Goal: Contribute content

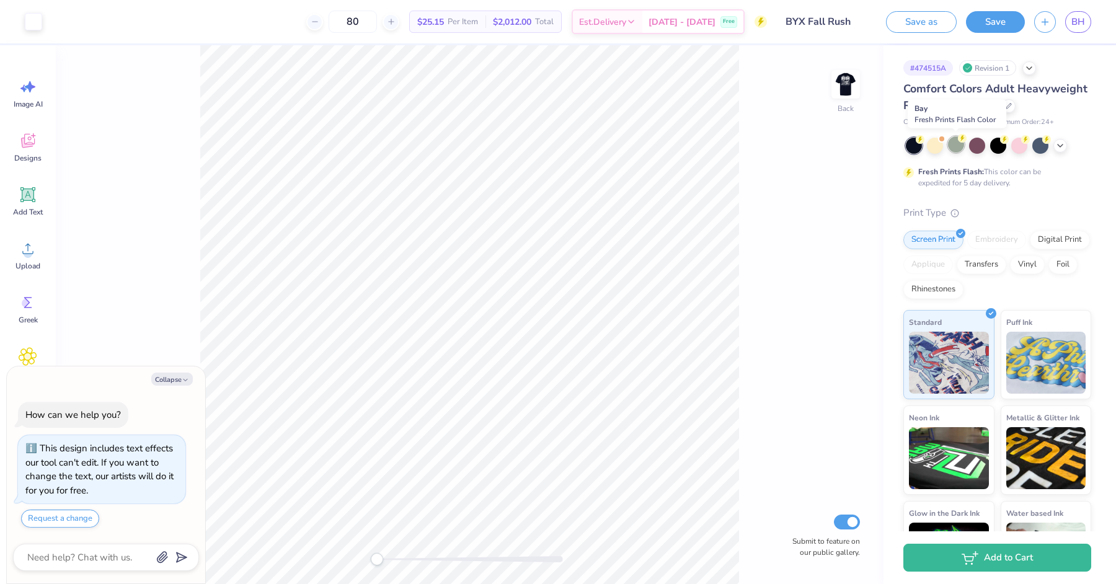
click at [961, 148] on div at bounding box center [956, 144] width 16 height 16
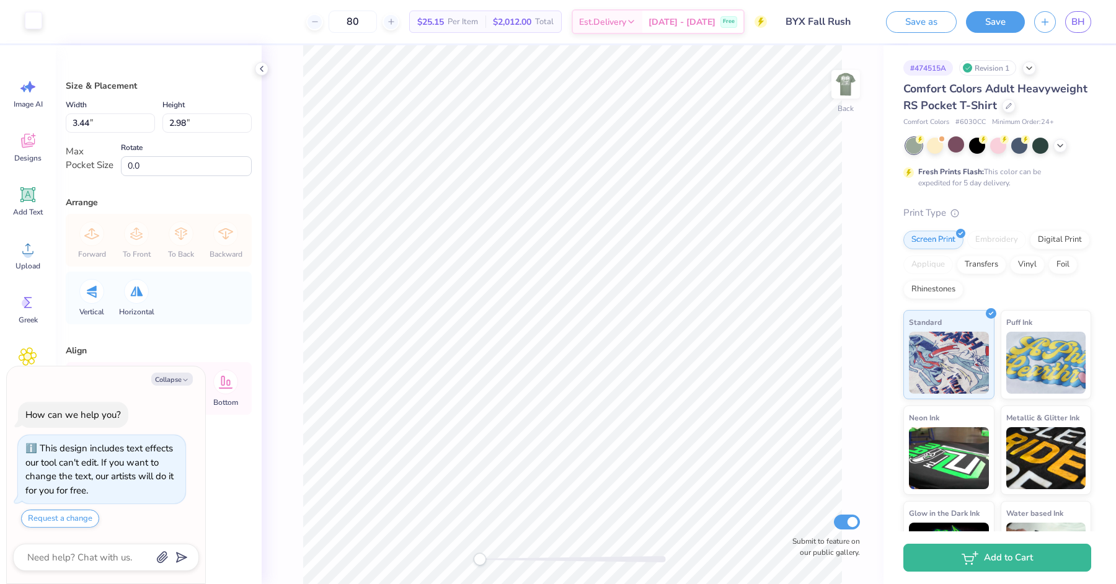
click at [28, 17] on div at bounding box center [33, 20] width 17 height 17
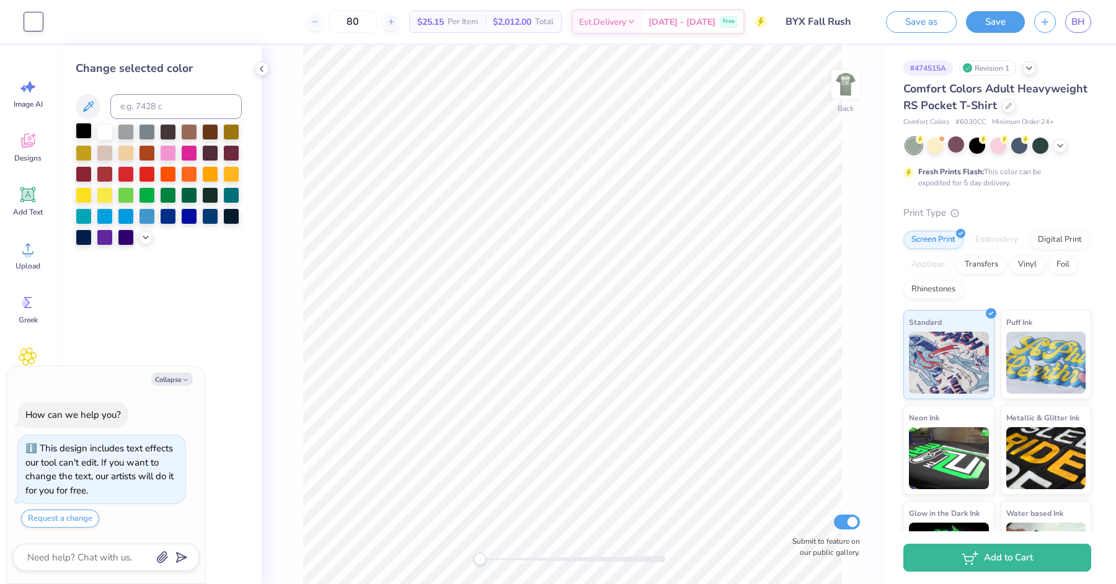
click at [81, 131] on div at bounding box center [84, 131] width 16 height 16
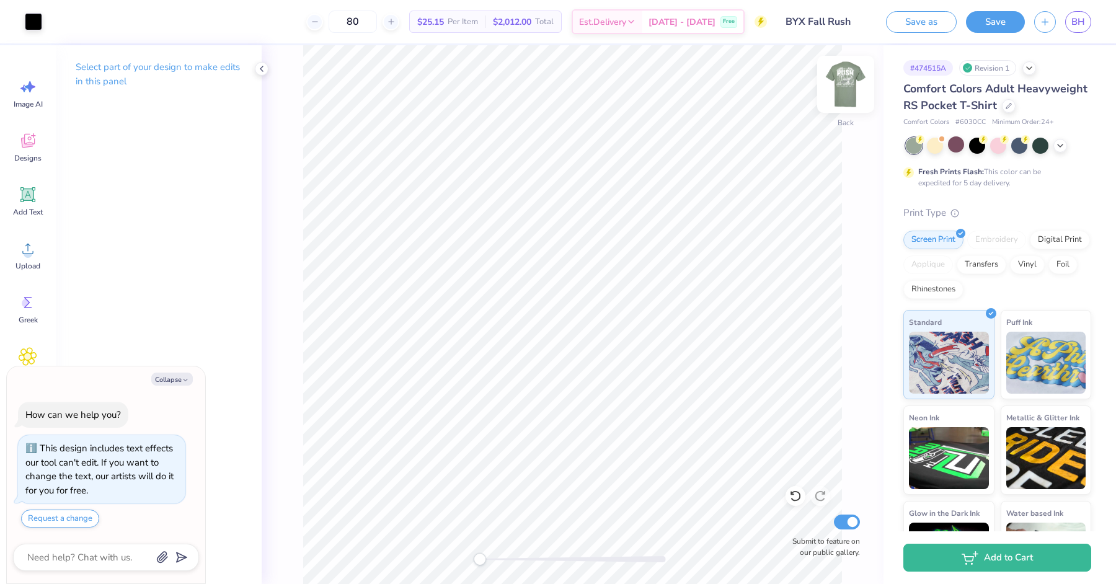
click at [843, 89] on img at bounding box center [846, 85] width 50 height 50
click at [1044, 139] on div at bounding box center [1041, 144] width 16 height 16
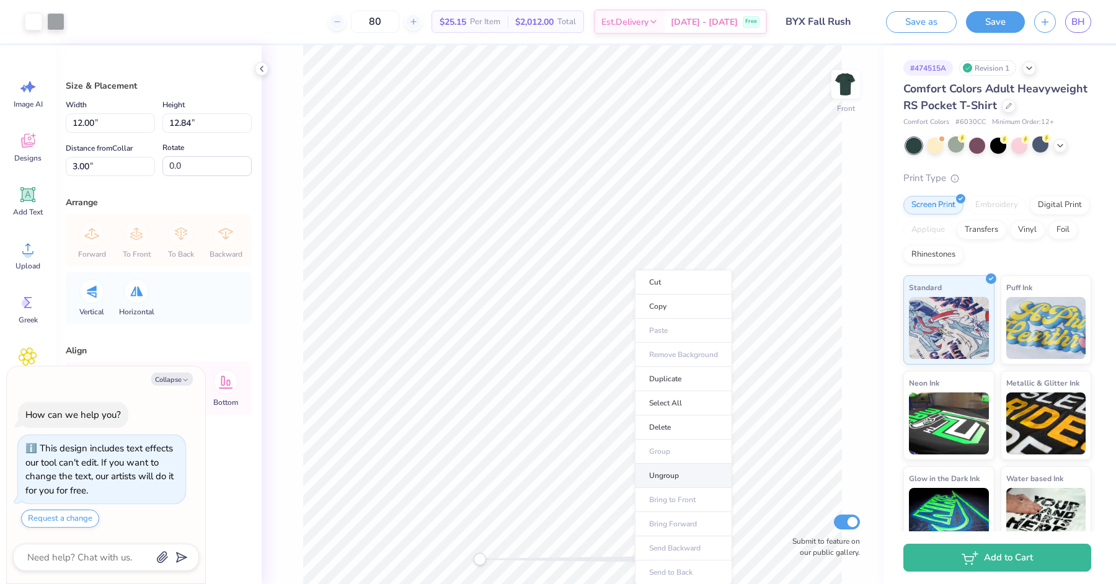
click at [690, 473] on li "Ungroup" at bounding box center [683, 476] width 97 height 24
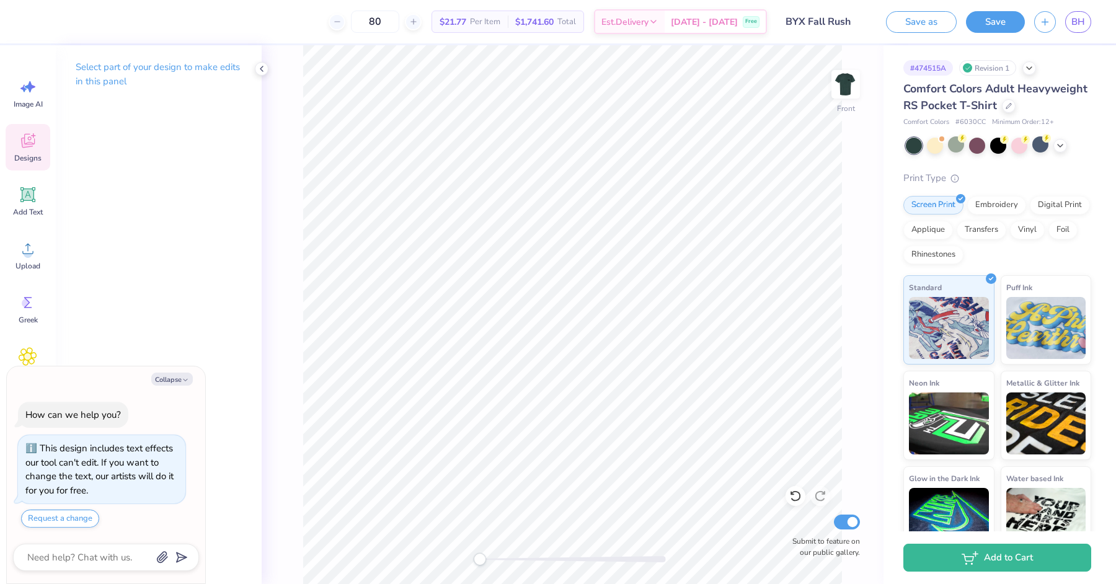
click at [33, 143] on icon at bounding box center [28, 141] width 14 height 14
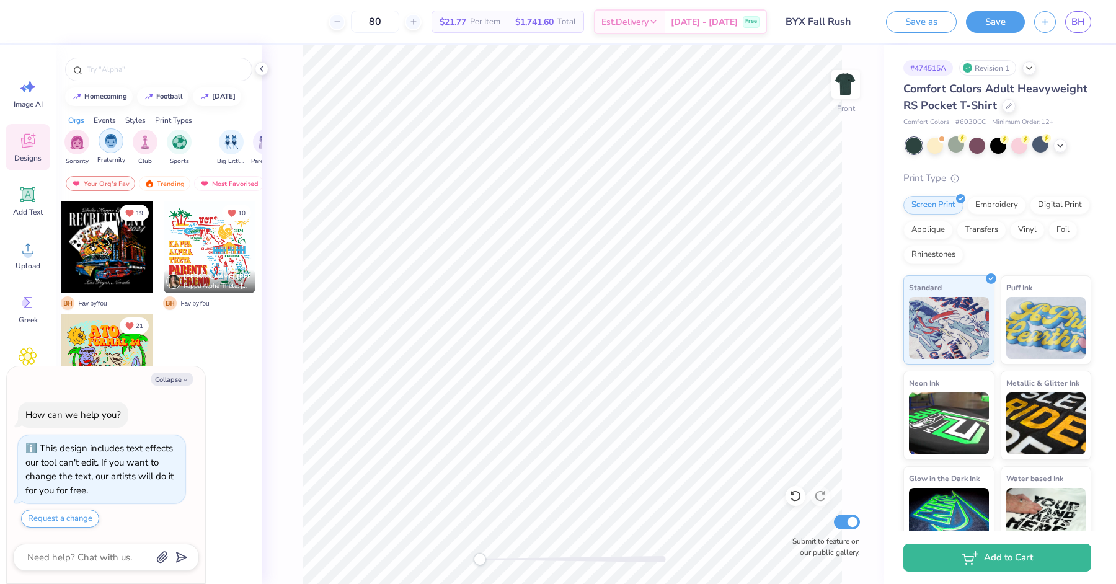
click at [115, 149] on div "filter for Fraternity" at bounding box center [111, 140] width 25 height 25
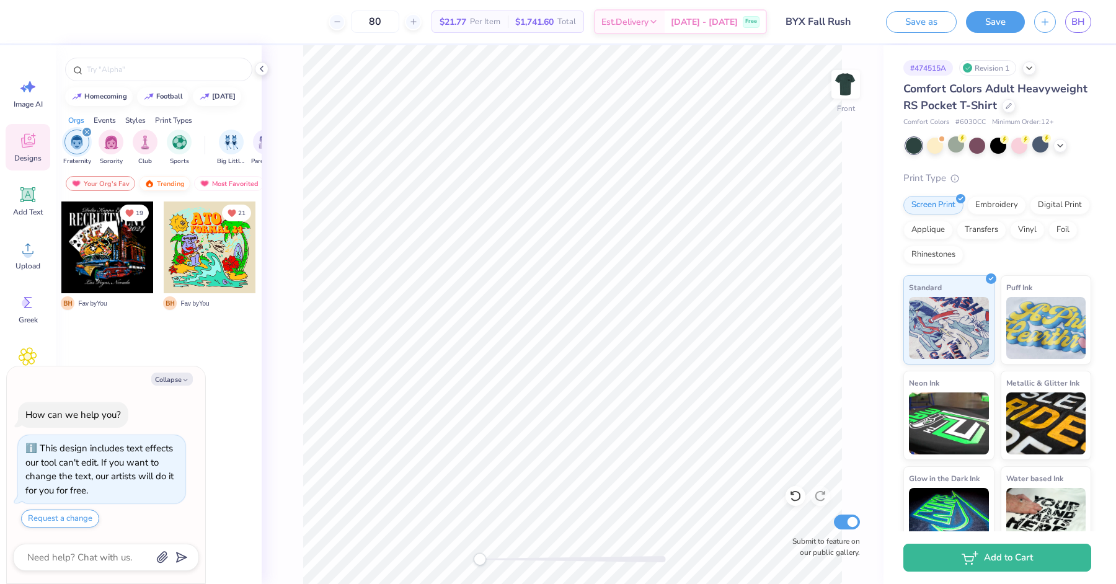
click at [164, 181] on div "Trending" at bounding box center [164, 183] width 51 height 15
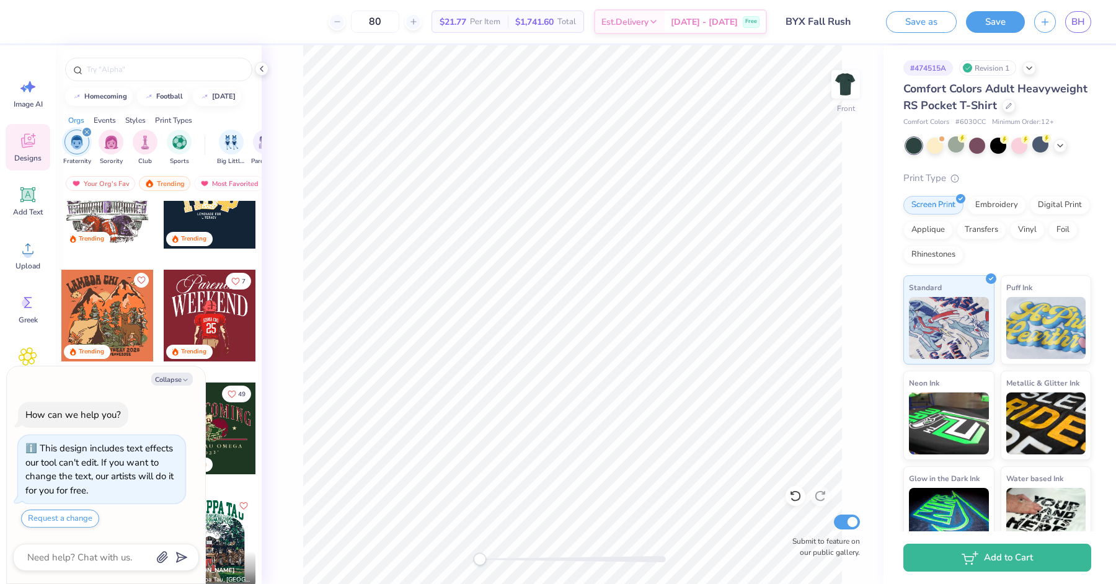
scroll to position [326, 0]
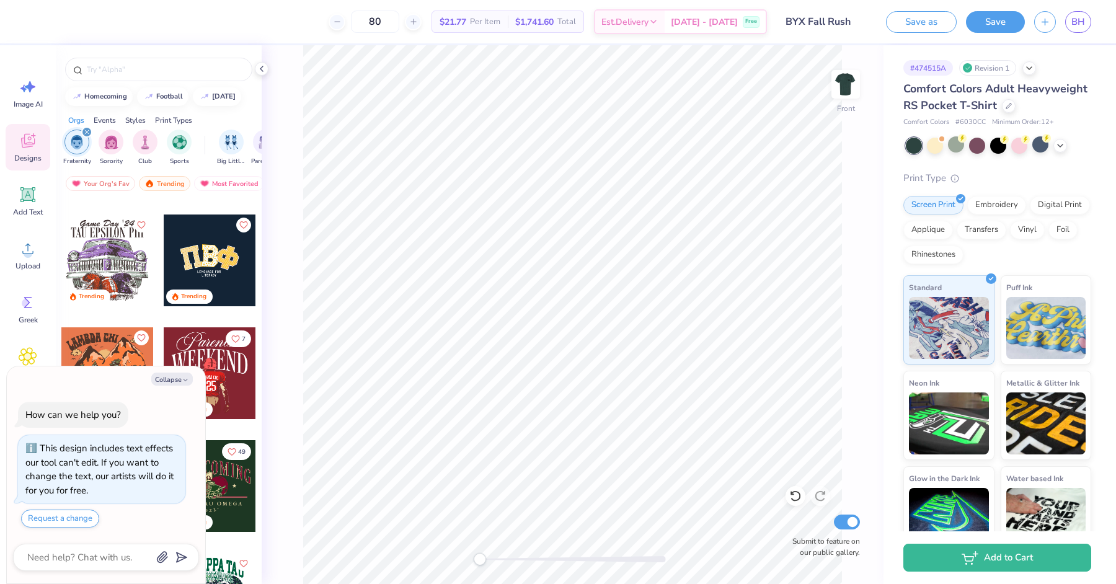
click at [202, 351] on div at bounding box center [210, 373] width 92 height 92
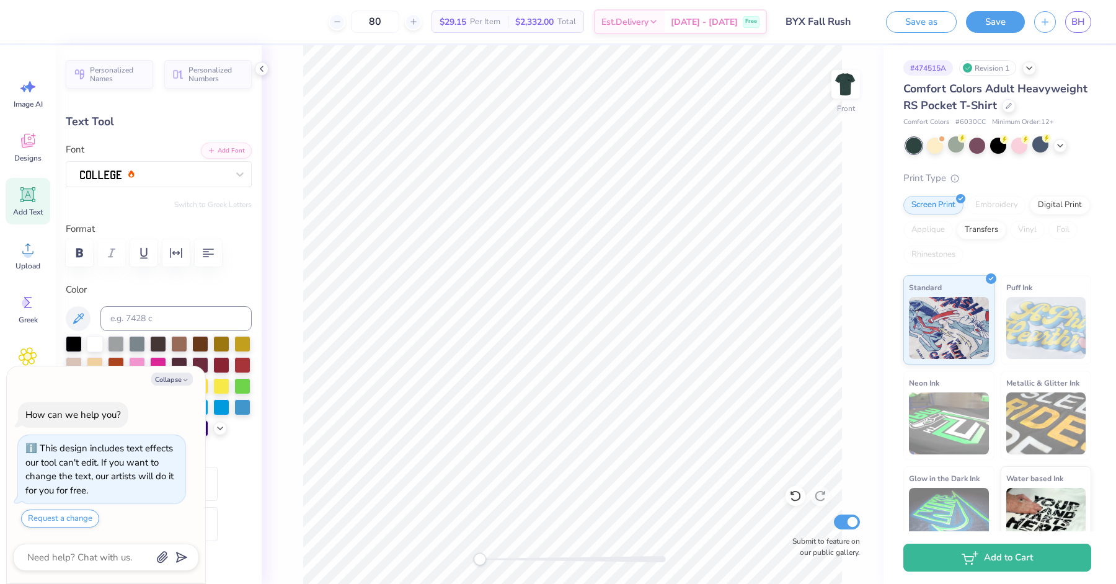
scroll to position [0, 2]
type textarea "x"
type textarea "Pi"
type textarea "x"
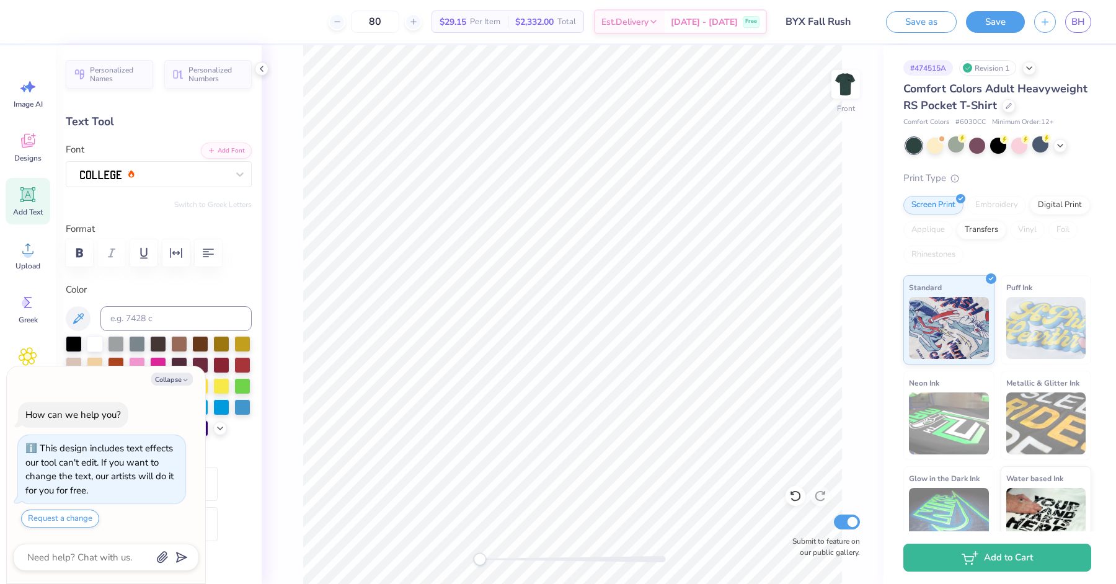
type textarea "Pi K"
type textarea "x"
type textarea "Pi KA"
type textarea "x"
type textarea "Pi KAP"
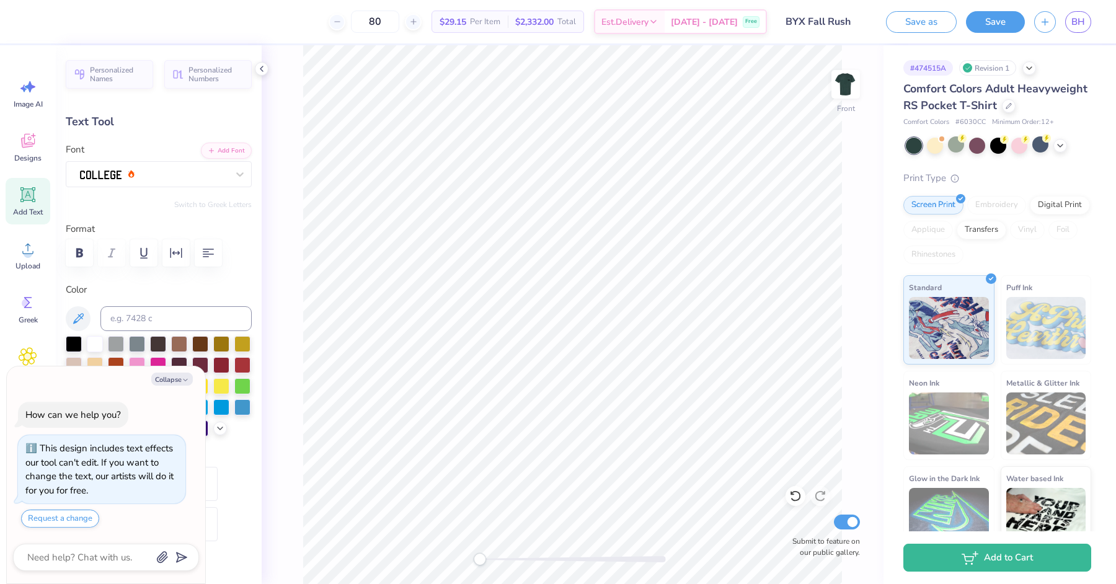
type textarea "x"
type textarea "Pi [PERSON_NAME]"
type textarea "x"
type textarea "Pi KAPPA"
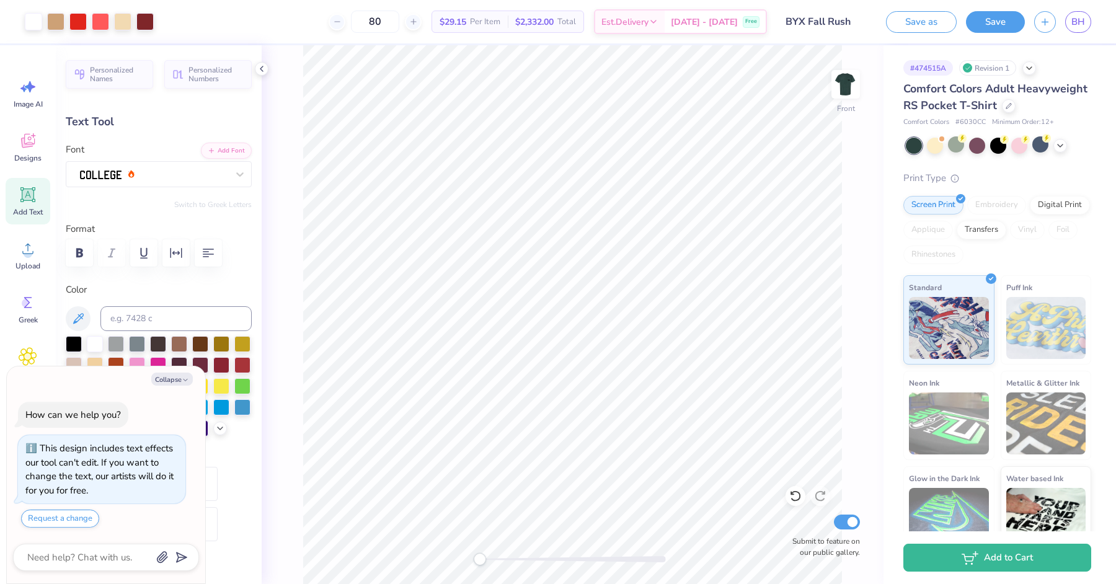
click at [440, 42] on div "Art colors 80 $29.15 Per Item $2,332.00 Total Est. Delivery [DATE] - [DATE] Fre…" at bounding box center [558, 292] width 1116 height 584
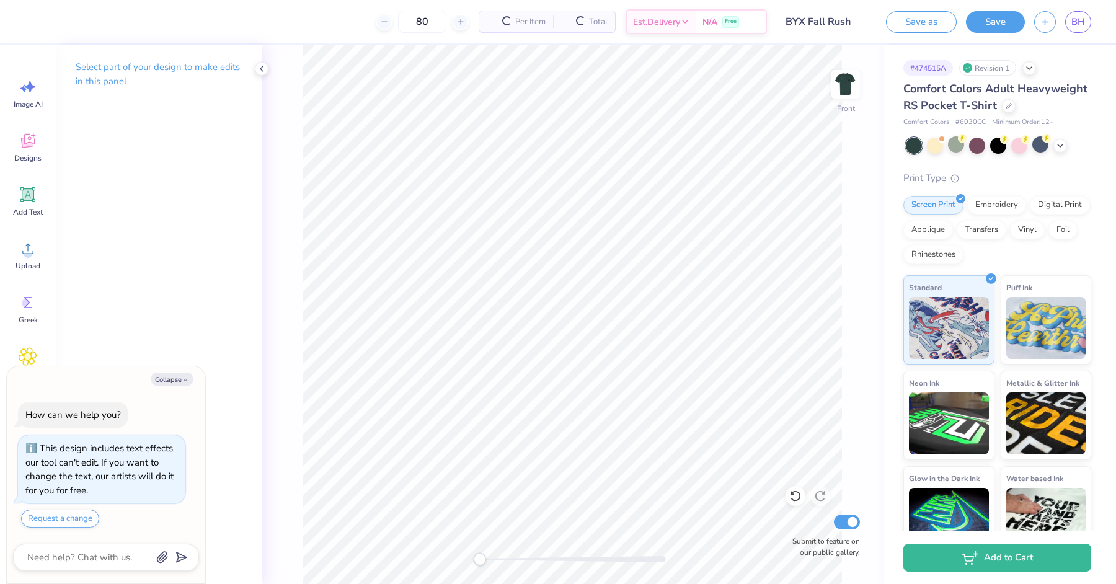
type textarea "x"
